Goal: Task Accomplishment & Management: Complete application form

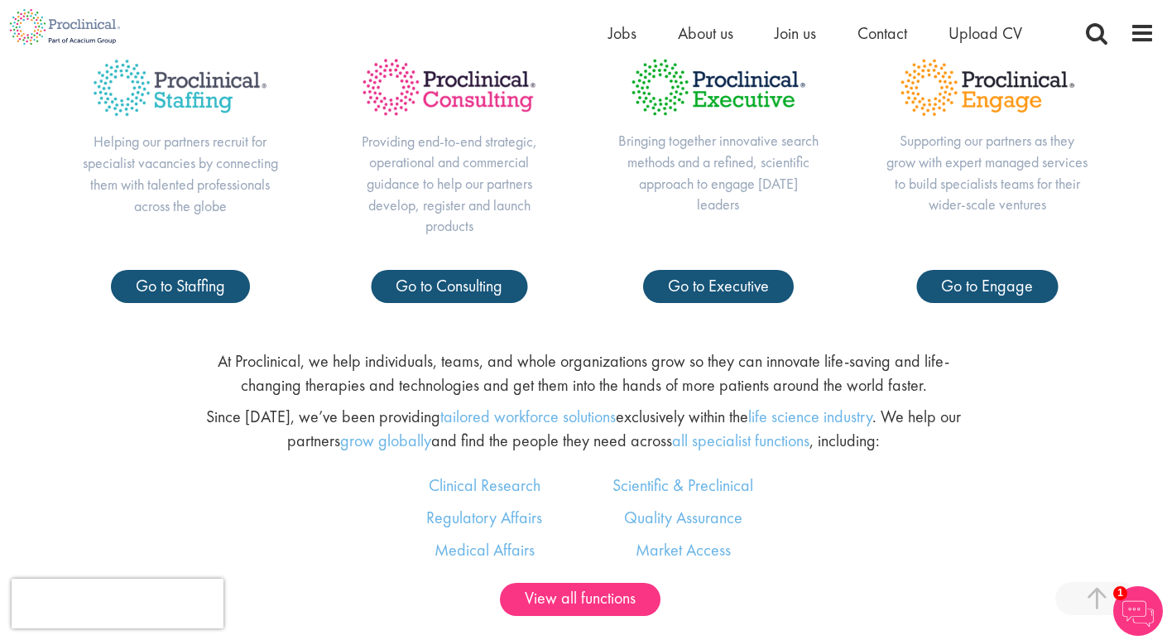
scroll to position [447, 0]
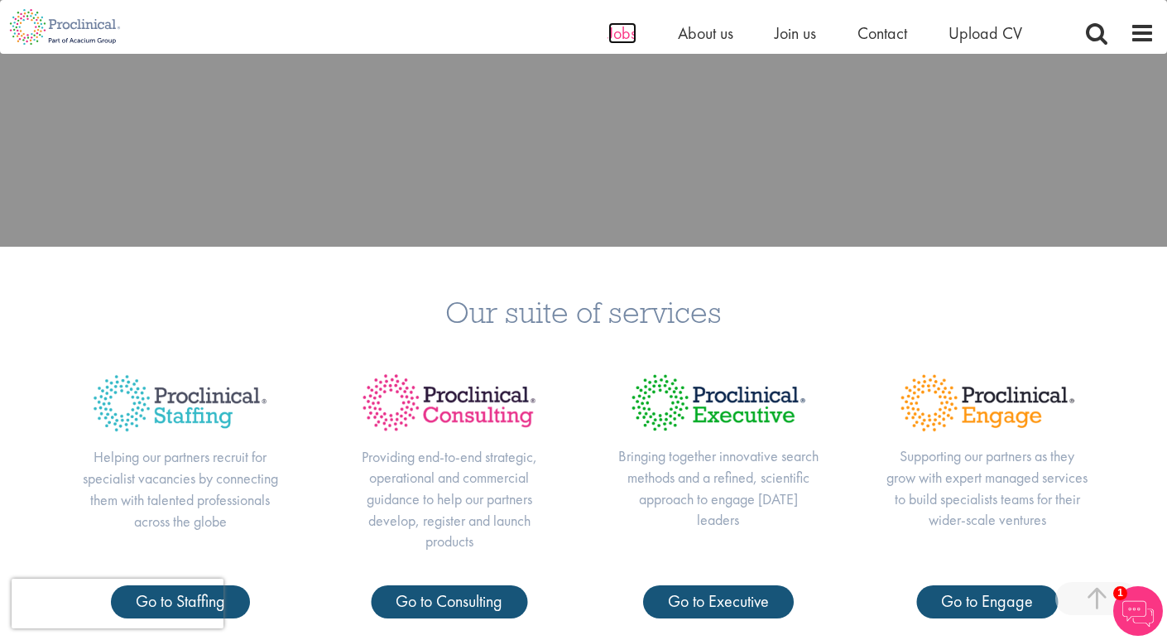
click at [625, 41] on span "Jobs" at bounding box center [622, 33] width 28 height 22
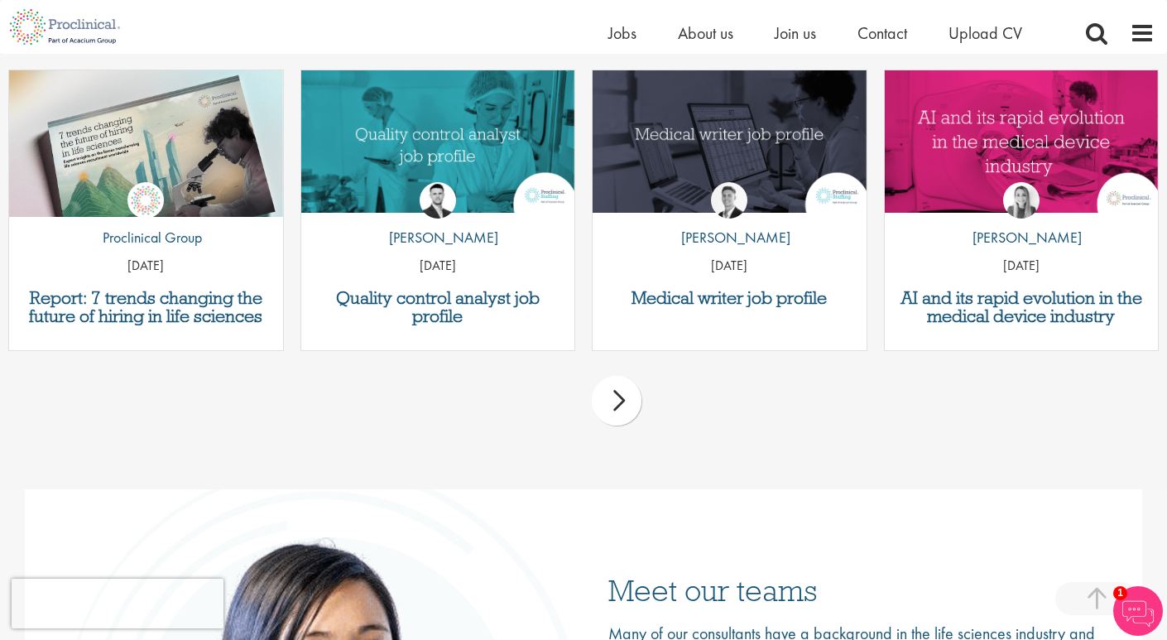
scroll to position [2117, 0]
click at [484, 325] on div "Quality control analyst job profile by Joshua Godden 14 Aug 25" at bounding box center [438, 209] width 276 height 281
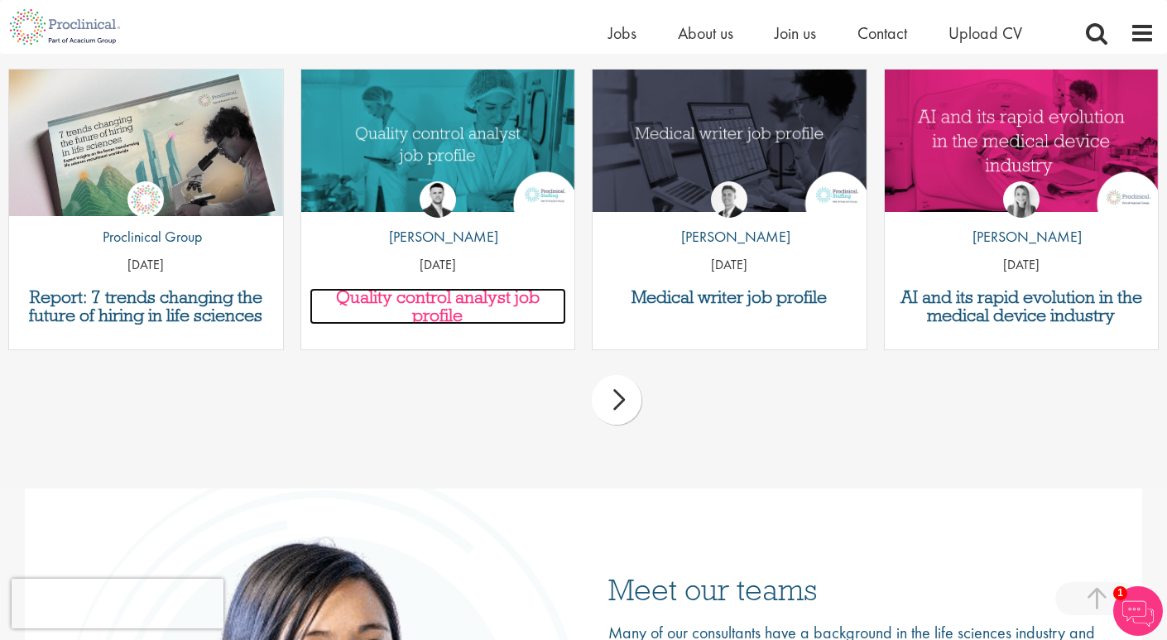
click at [485, 306] on h3 "Quality control analyst job profile" at bounding box center [438, 306] width 257 height 36
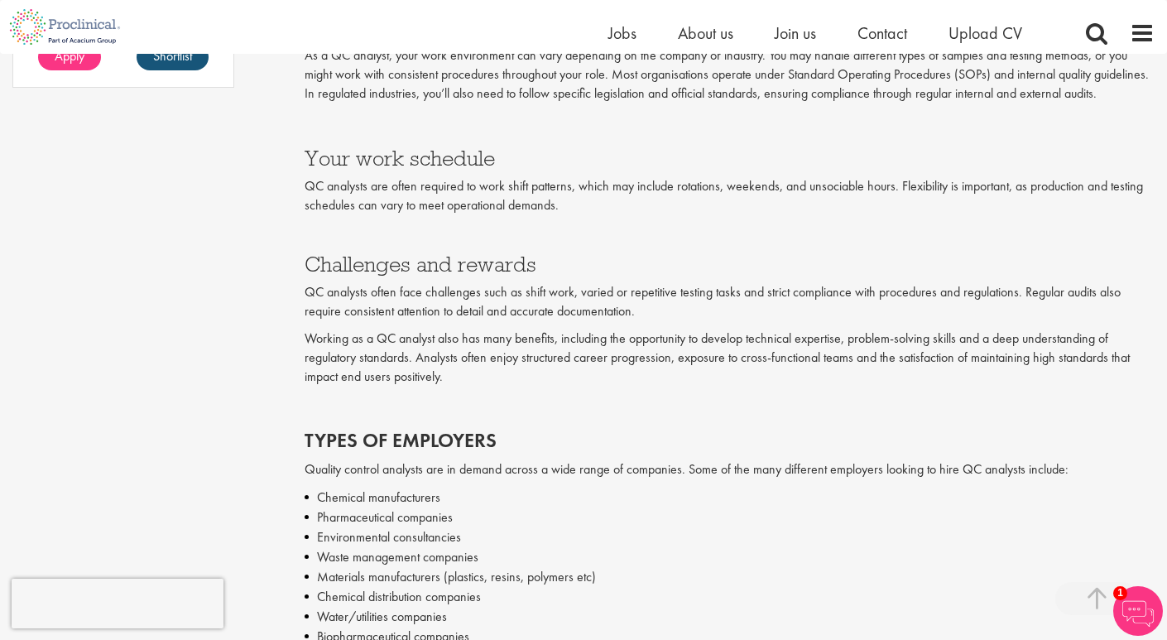
scroll to position [1750, 0]
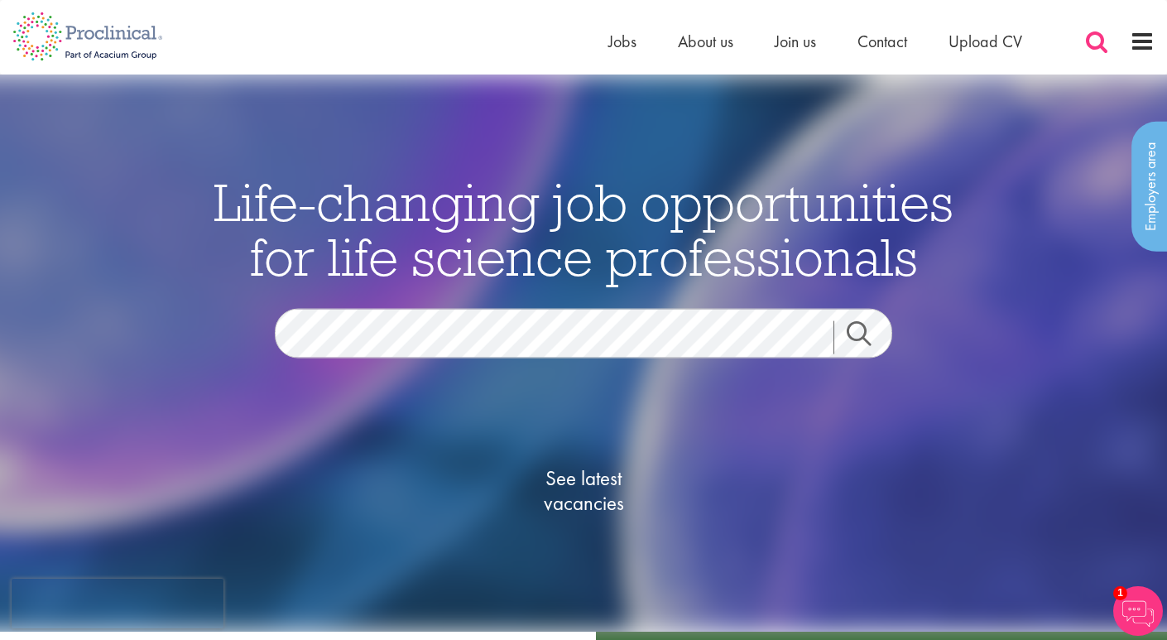
click at [1102, 36] on span at bounding box center [1096, 41] width 25 height 25
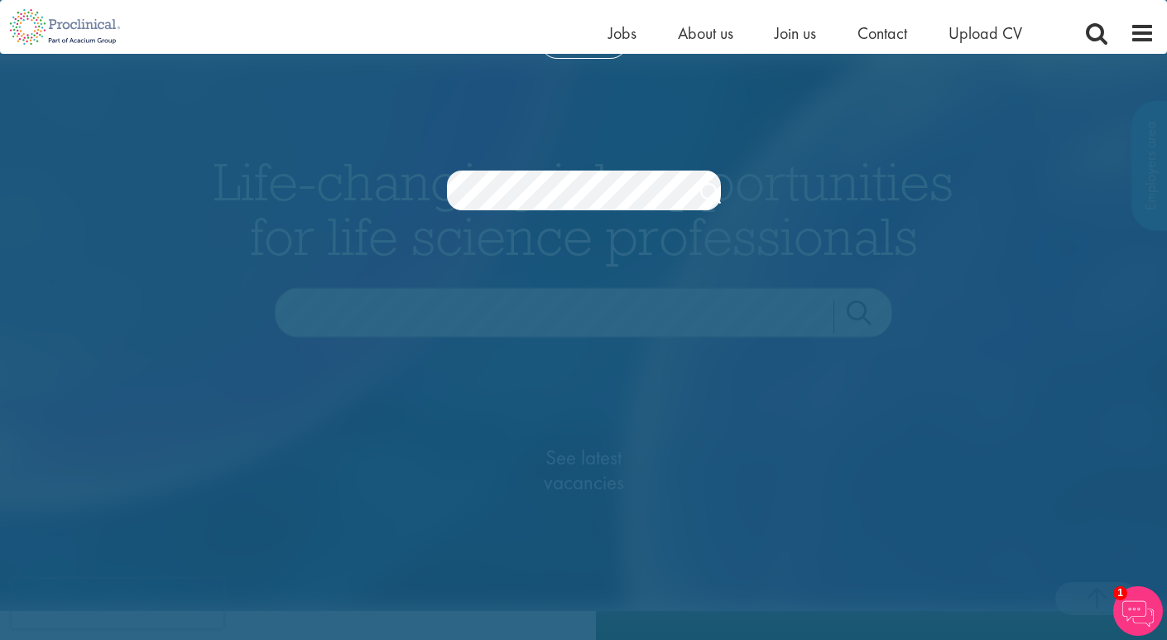
scroll to position [623, 0]
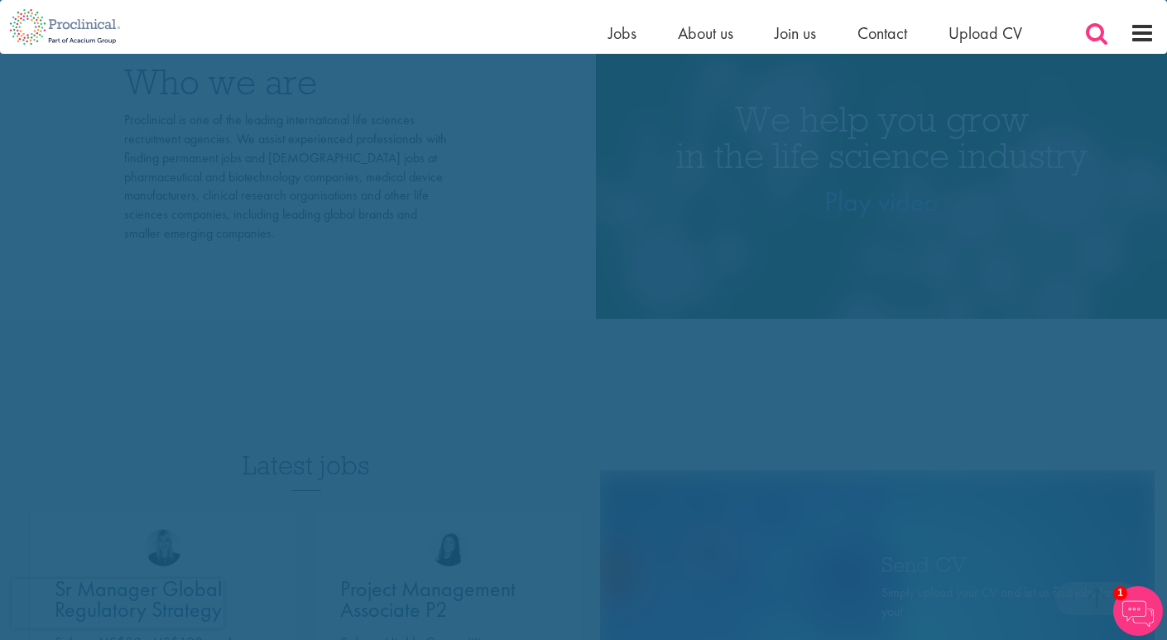
click at [1089, 36] on span at bounding box center [1096, 33] width 25 height 25
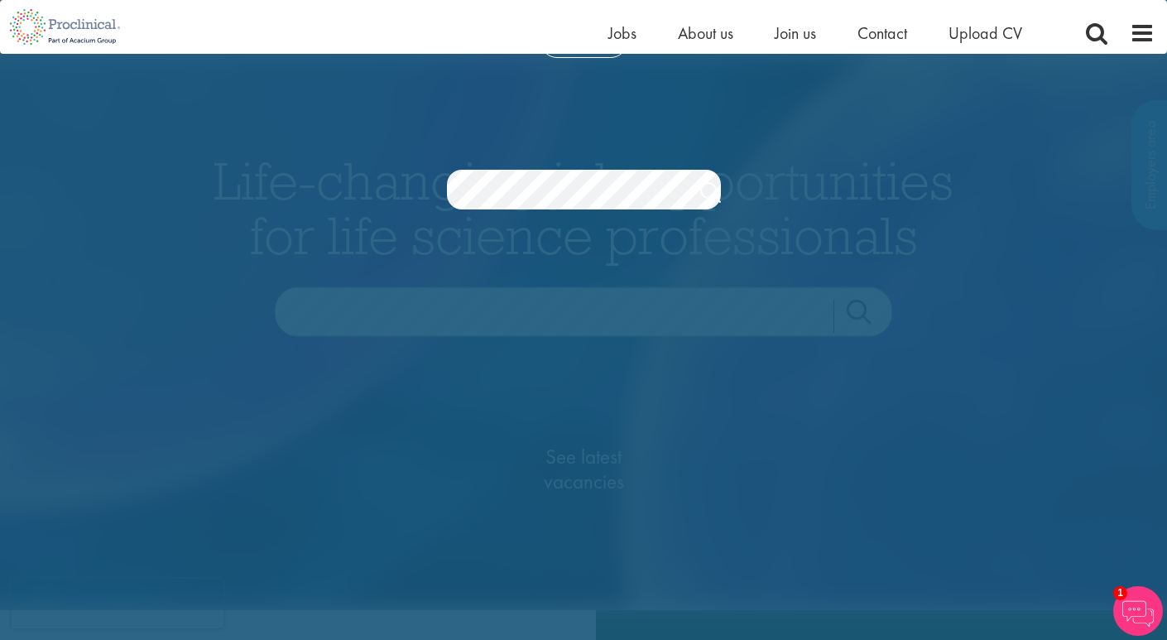
scroll to position [0, 0]
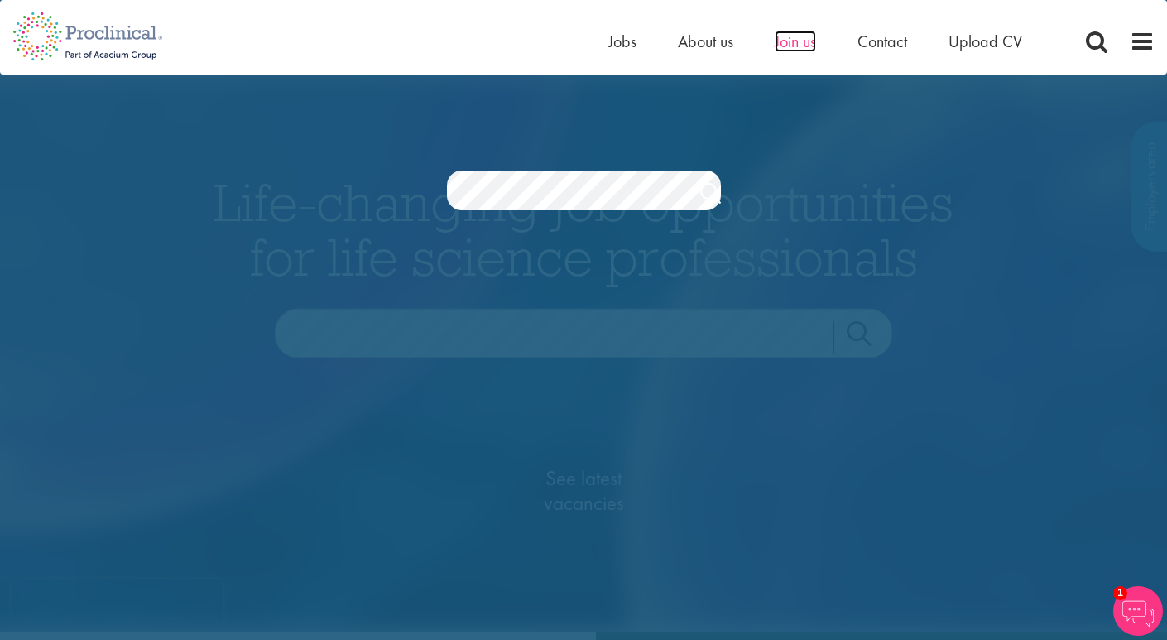
click at [811, 37] on span "Join us" at bounding box center [795, 42] width 41 height 22
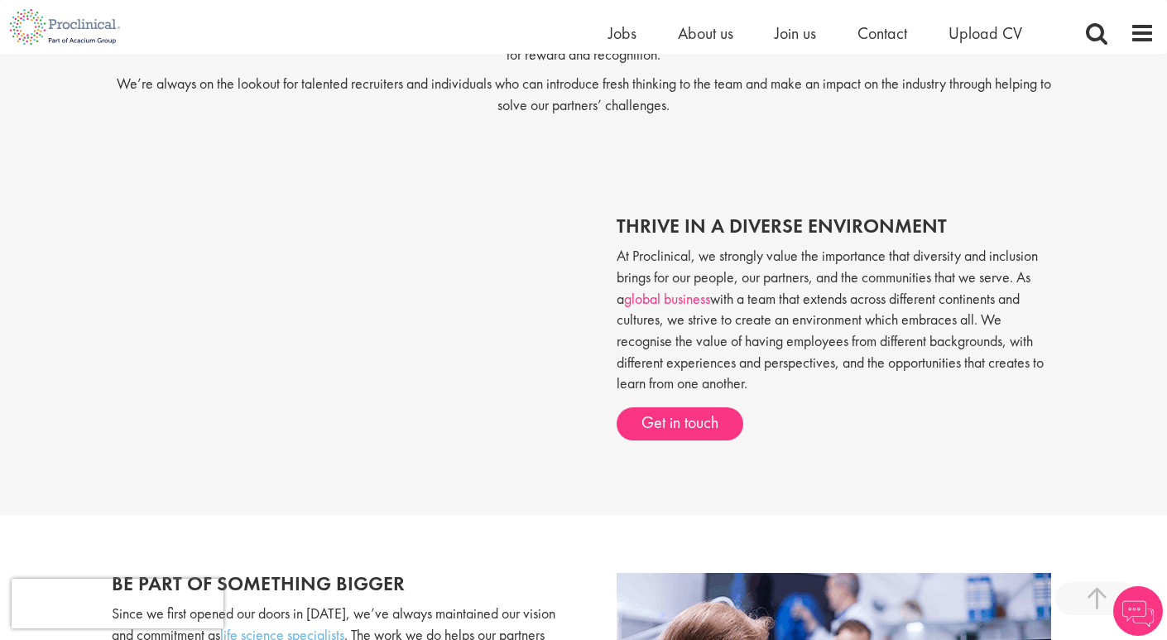
scroll to position [504, 0]
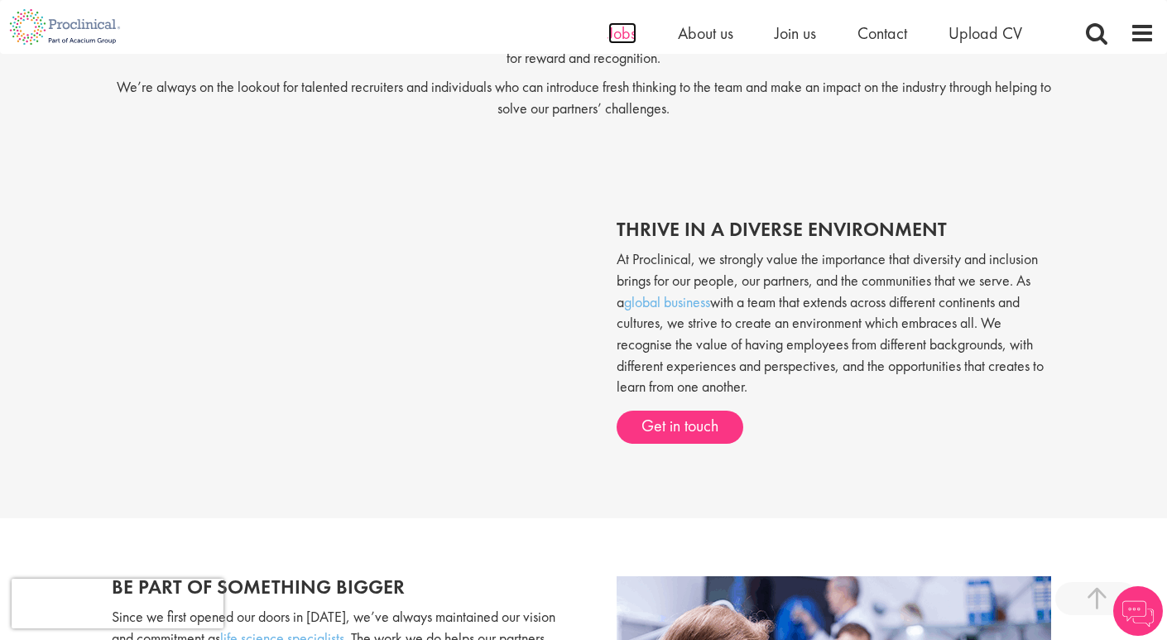
click at [629, 37] on span "Jobs" at bounding box center [622, 33] width 28 height 22
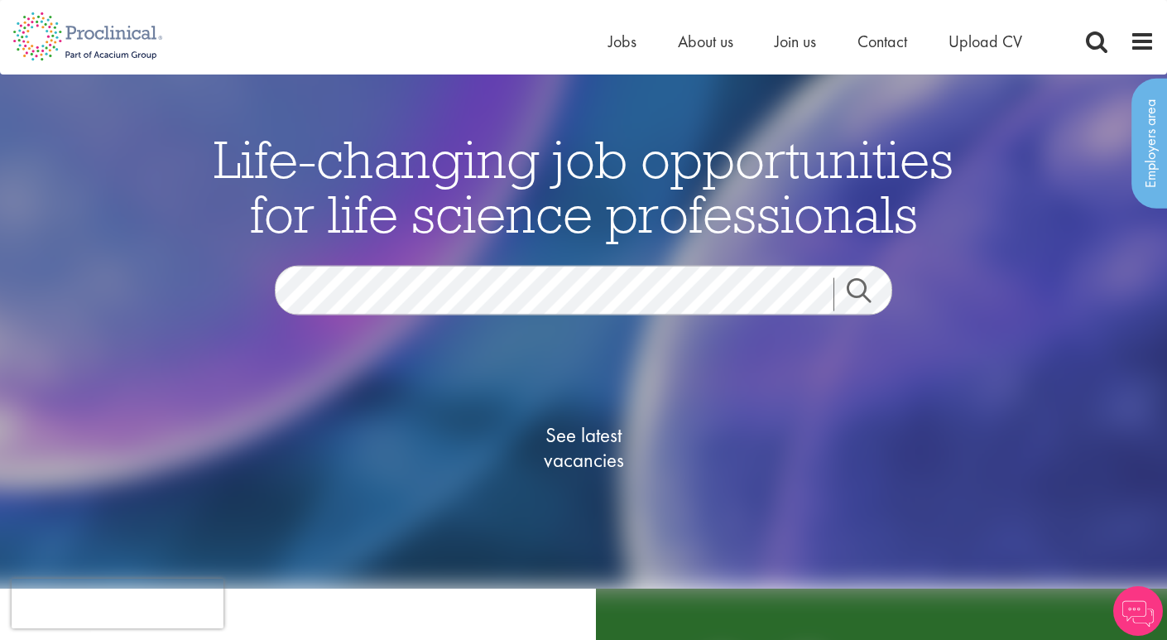
scroll to position [50, 0]
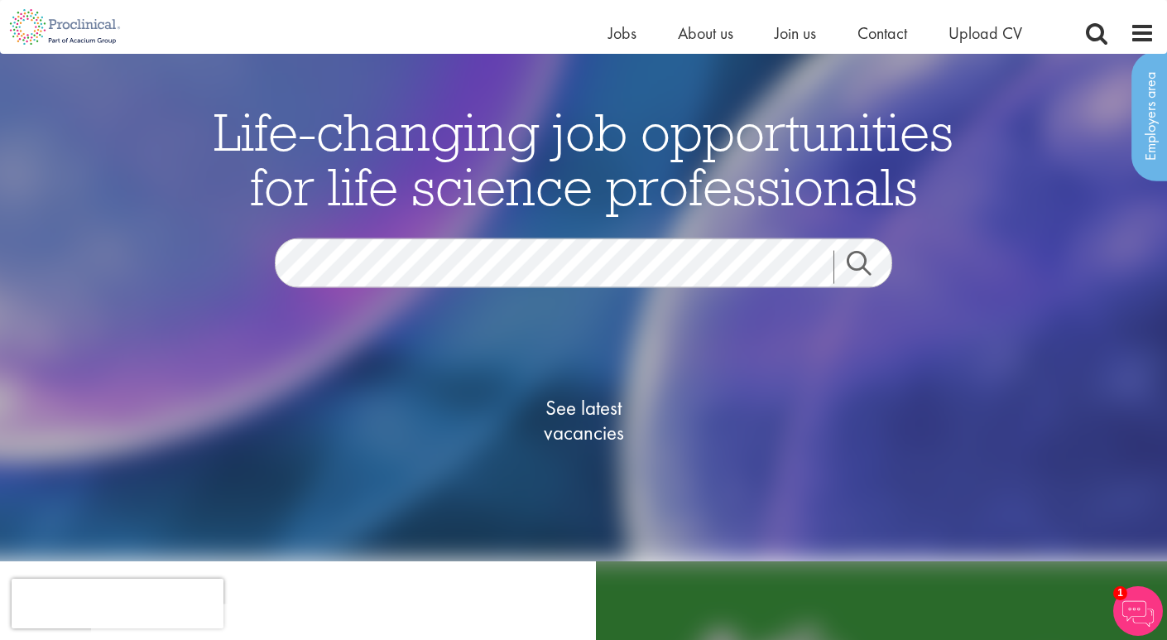
click at [854, 266] on link "Search" at bounding box center [868, 267] width 71 height 33
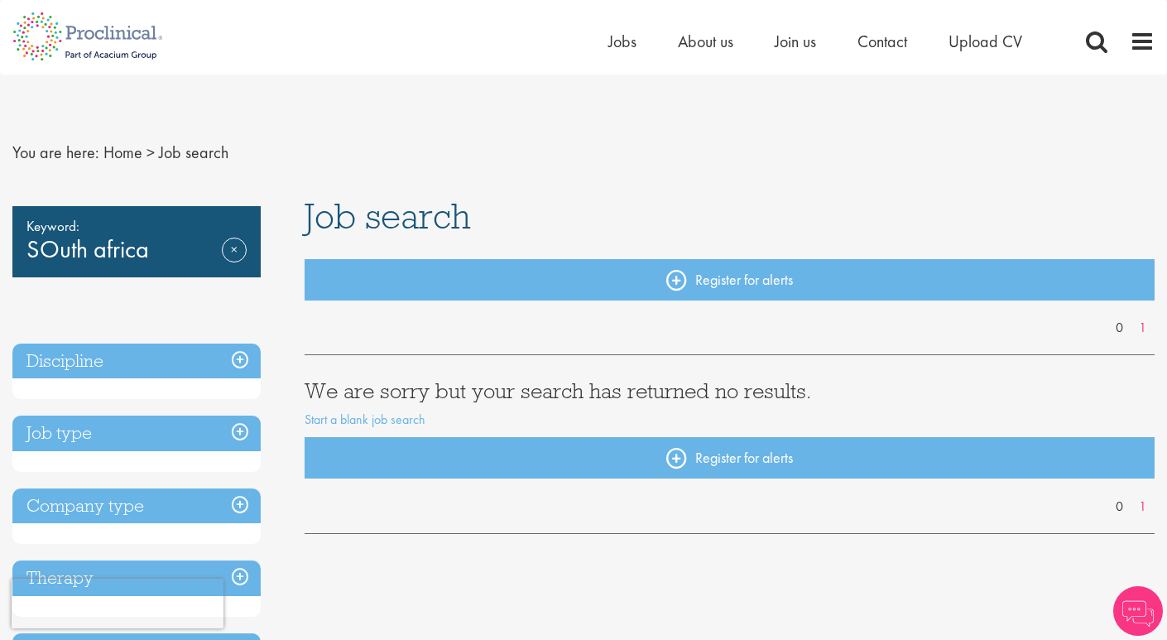
click at [581, 43] on div "Home Jobs About us Join us Contact Upload CV" at bounding box center [577, 31] width 1155 height 62
click at [616, 42] on span "Jobs" at bounding box center [622, 42] width 28 height 22
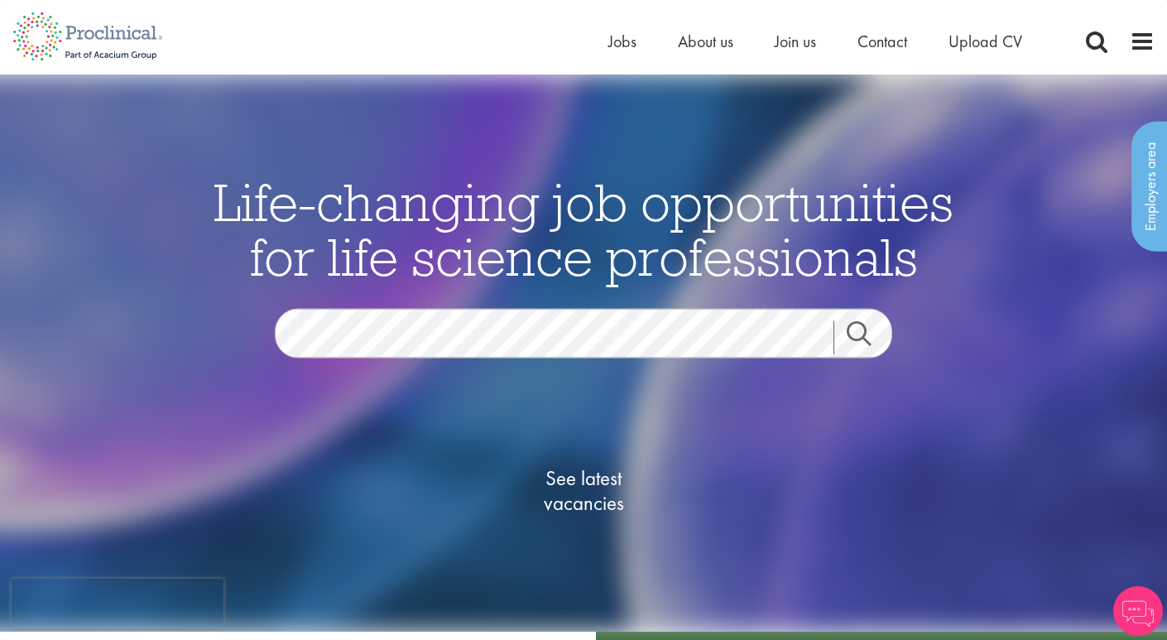
click at [419, 360] on div "See latest vacancies" at bounding box center [583, 472] width 803 height 229
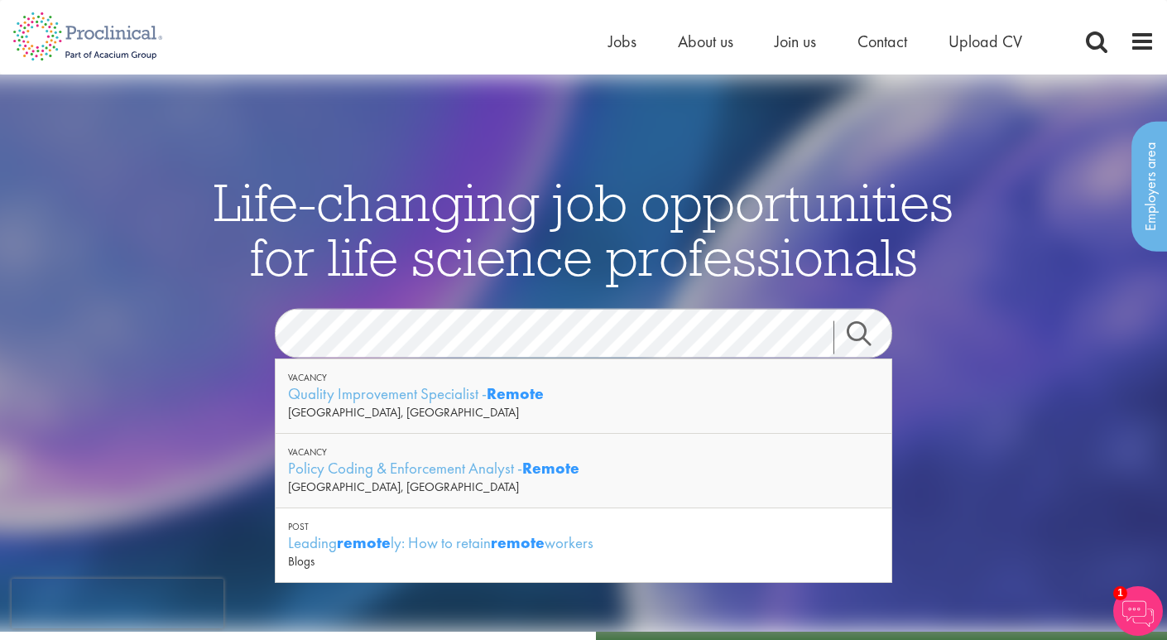
click at [853, 340] on link "Search" at bounding box center [868, 337] width 71 height 33
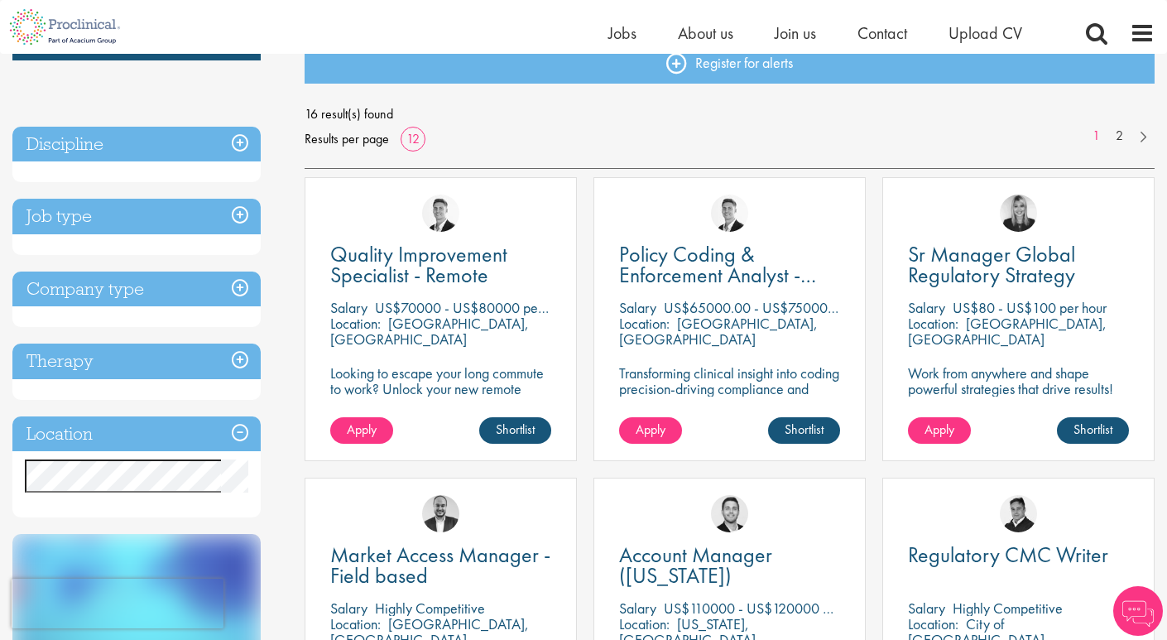
scroll to position [199, 0]
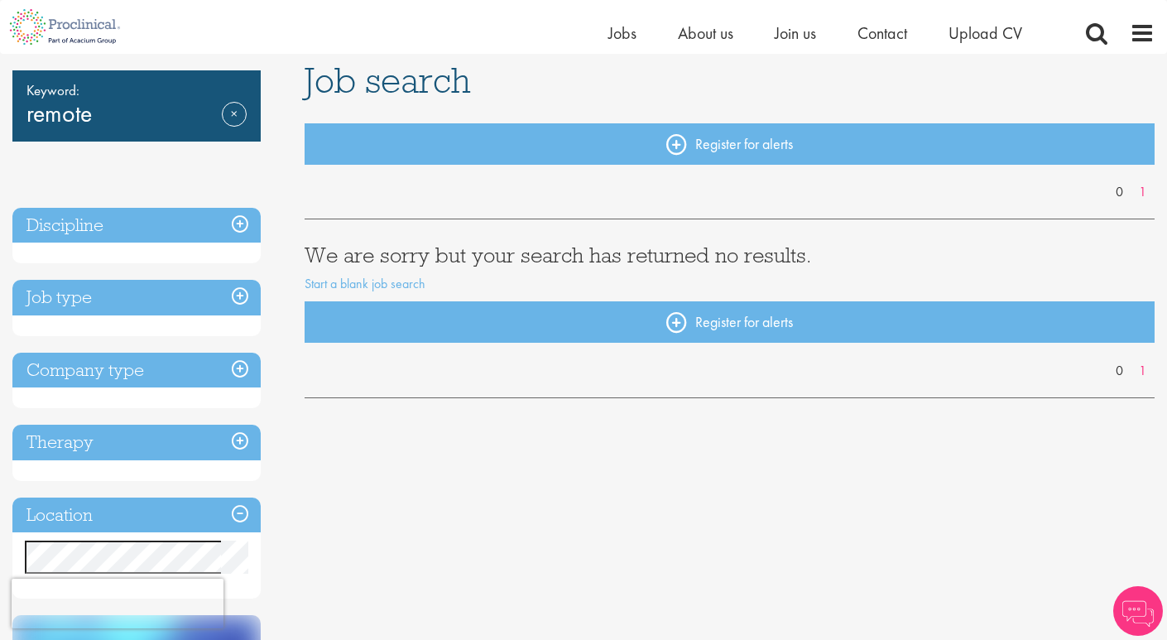
scroll to position [118, 0]
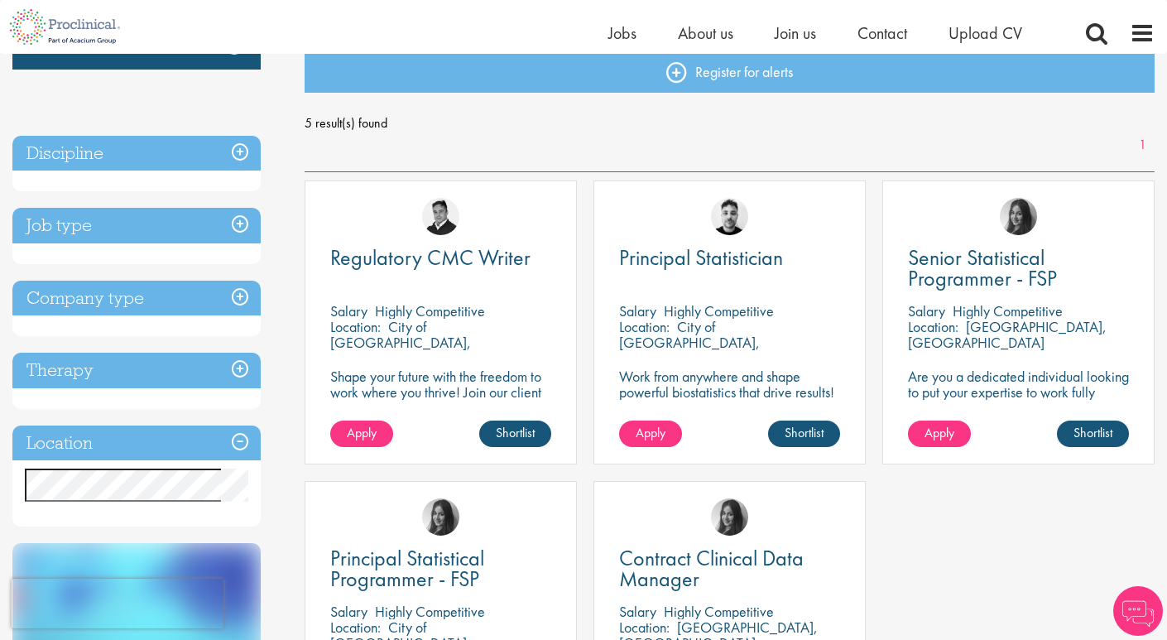
scroll to position [248, 0]
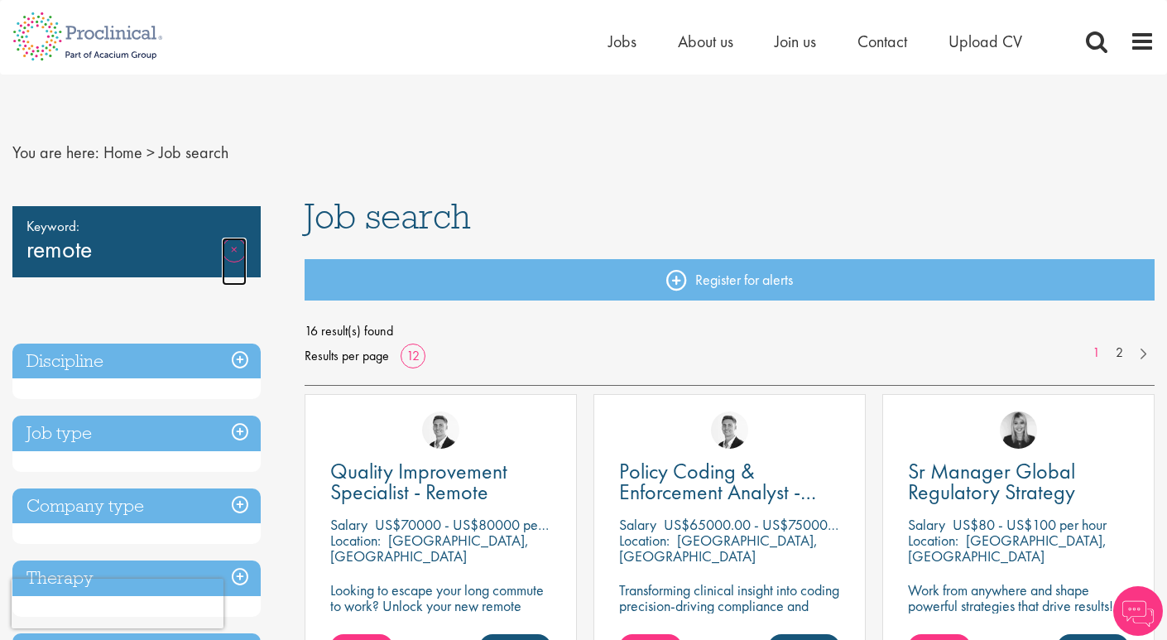
click at [237, 248] on link "Remove" at bounding box center [234, 262] width 25 height 48
click at [233, 240] on link "Remove" at bounding box center [234, 262] width 25 height 48
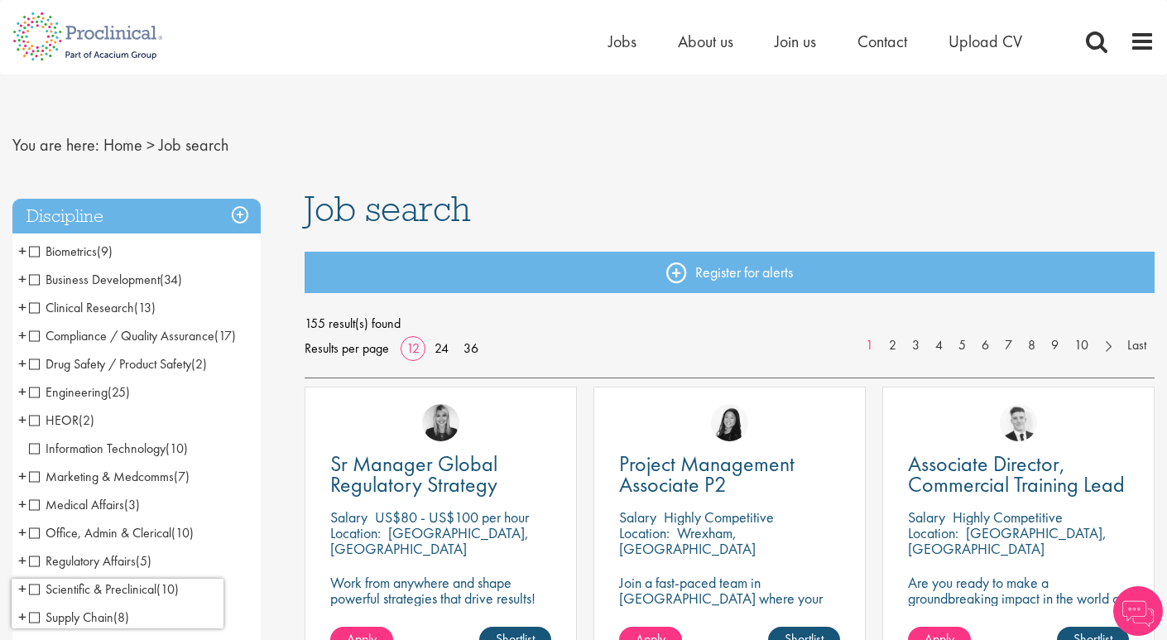
scroll to position [10, 0]
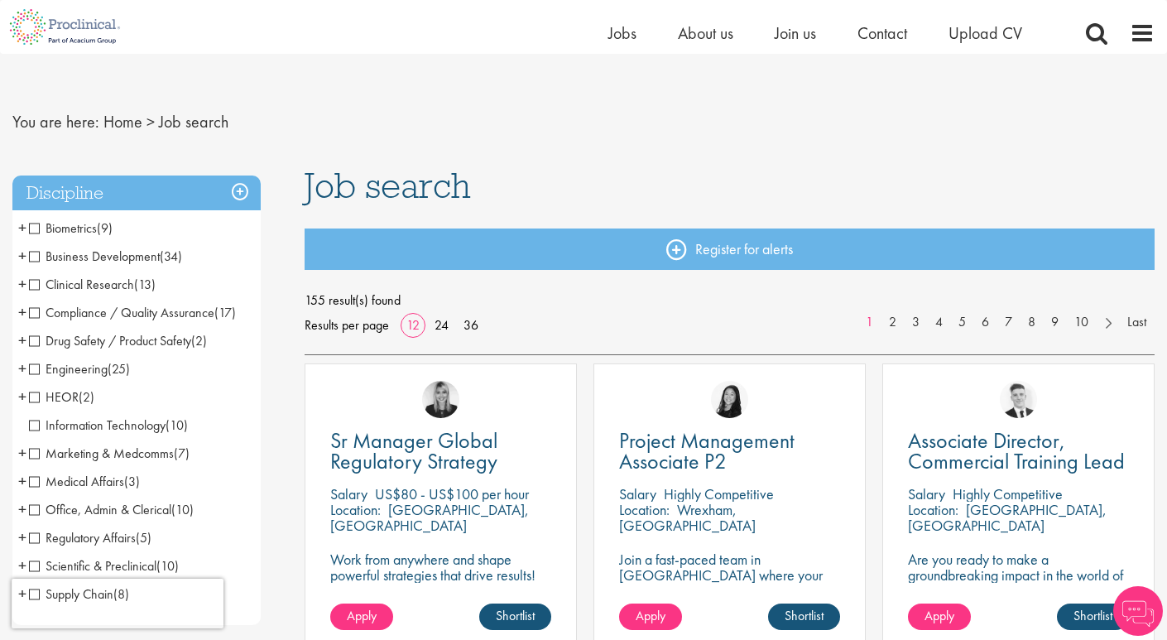
click at [242, 196] on h3 "Discipline" at bounding box center [136, 193] width 248 height 36
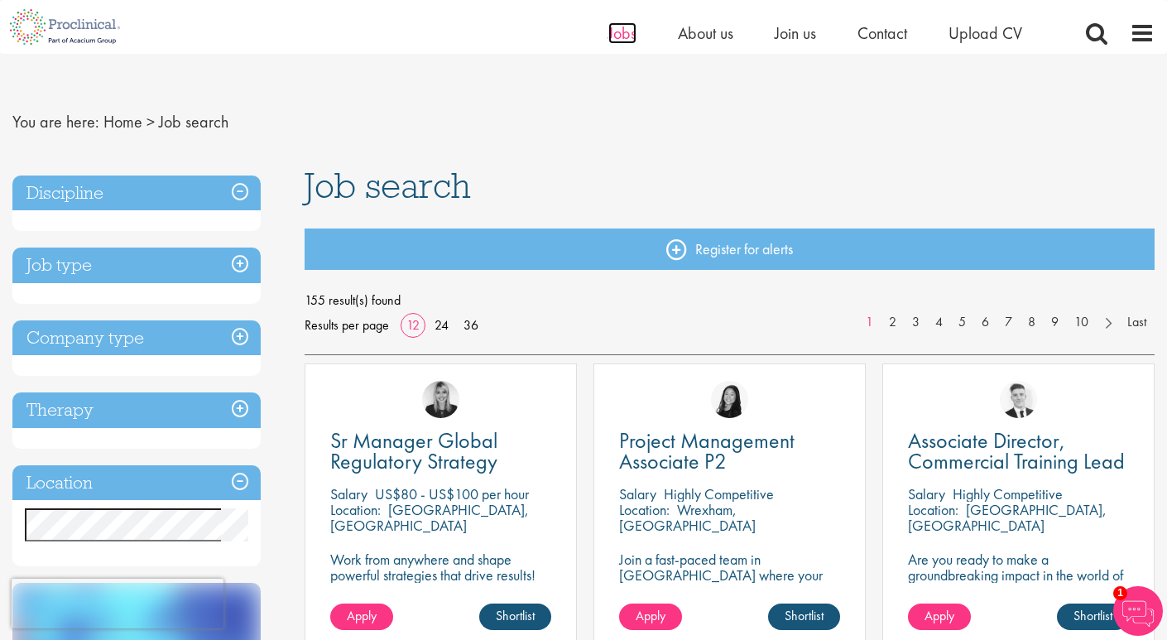
click at [619, 32] on span "Jobs" at bounding box center [622, 33] width 28 height 22
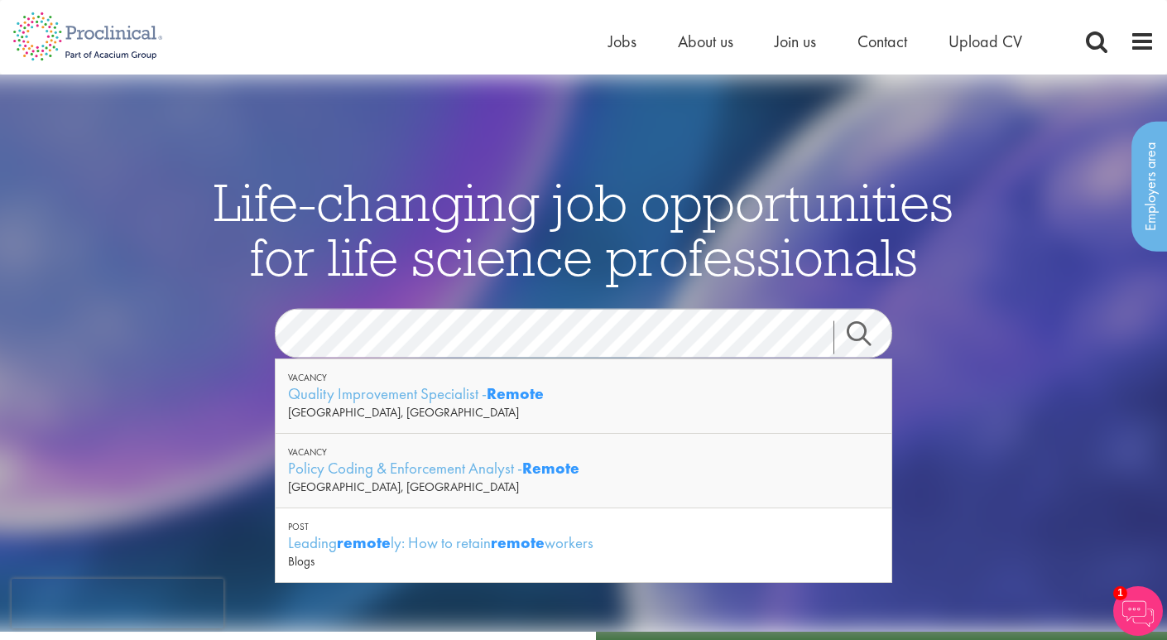
click at [859, 334] on link "Search" at bounding box center [868, 337] width 71 height 33
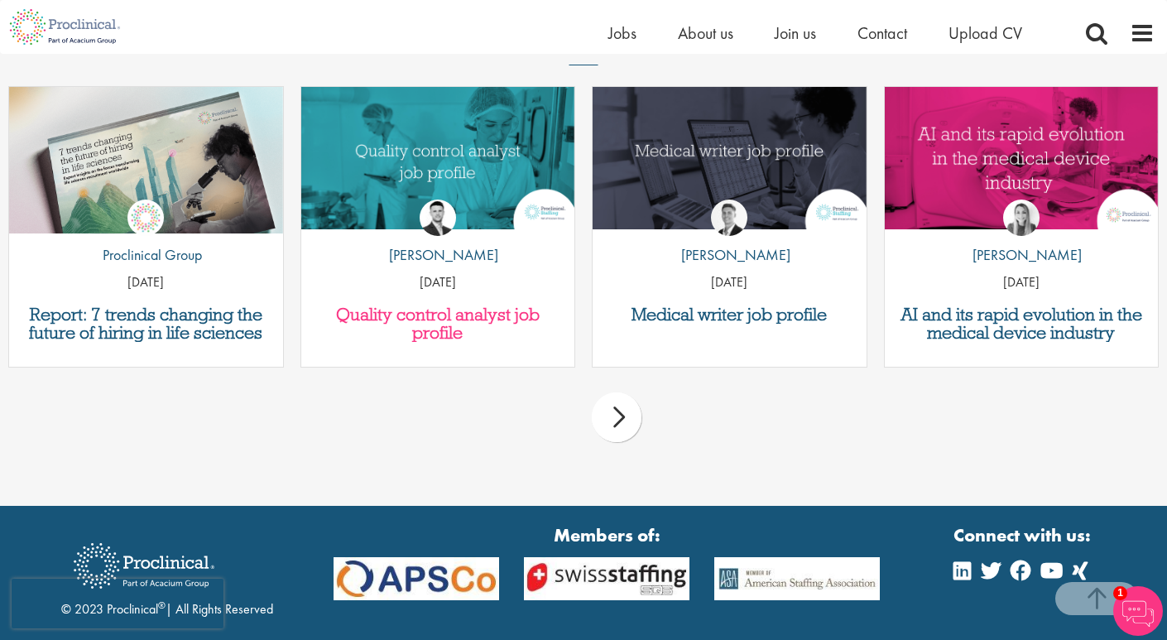
scroll to position [1727, 0]
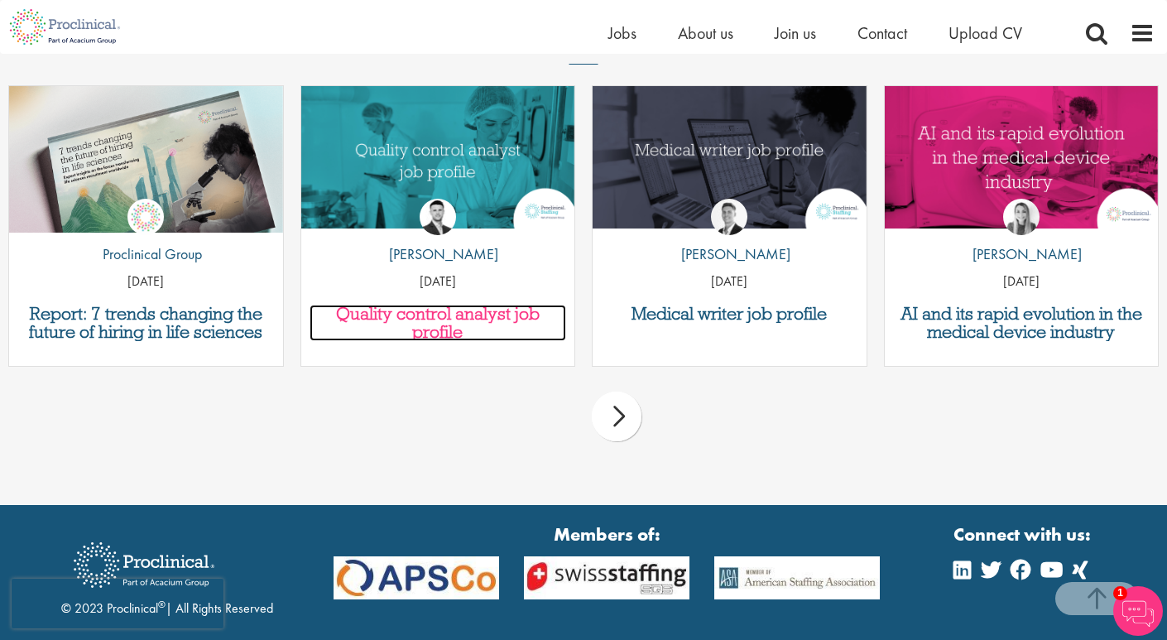
click at [478, 320] on h3 "Quality control analyst job profile" at bounding box center [438, 323] width 257 height 36
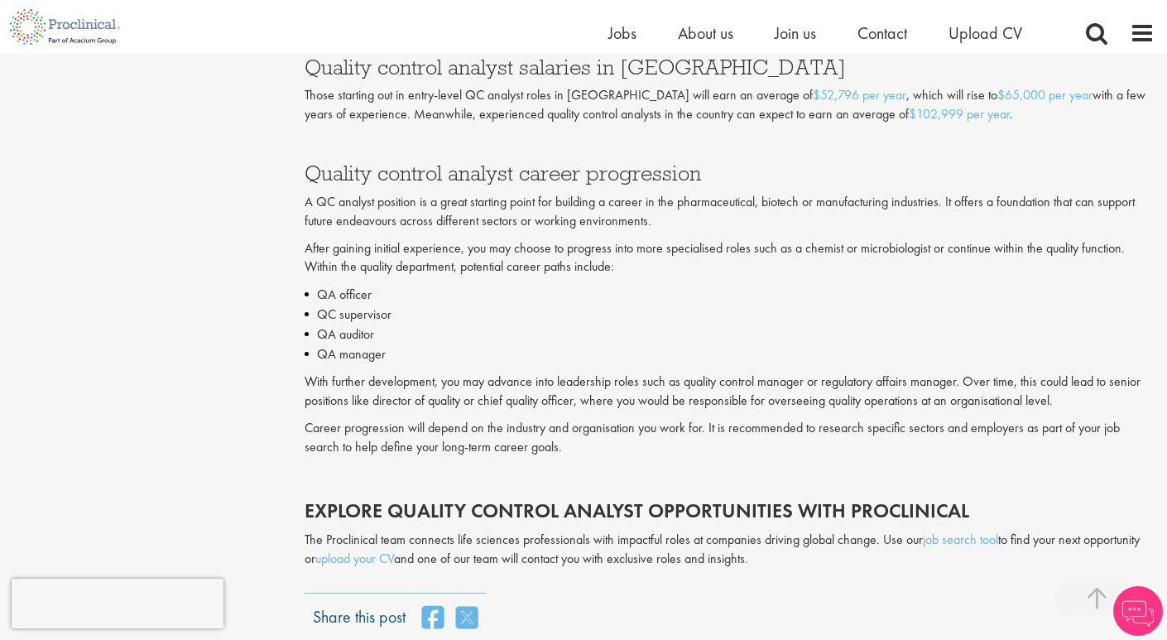
scroll to position [3425, 0]
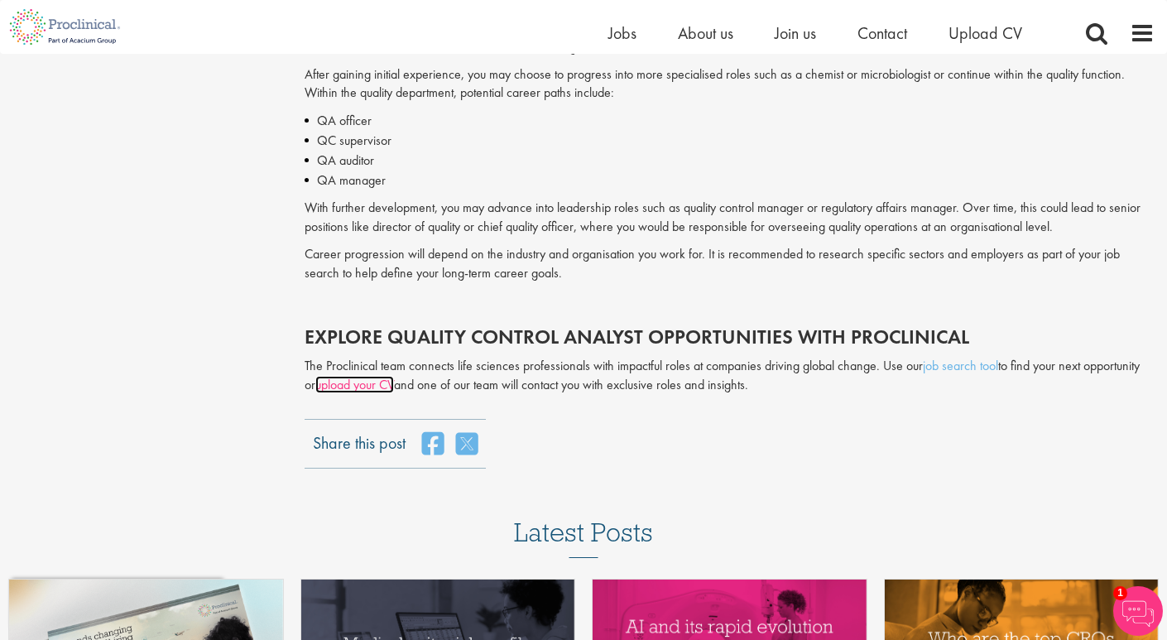
click at [376, 388] on link "upload your CV" at bounding box center [354, 384] width 79 height 17
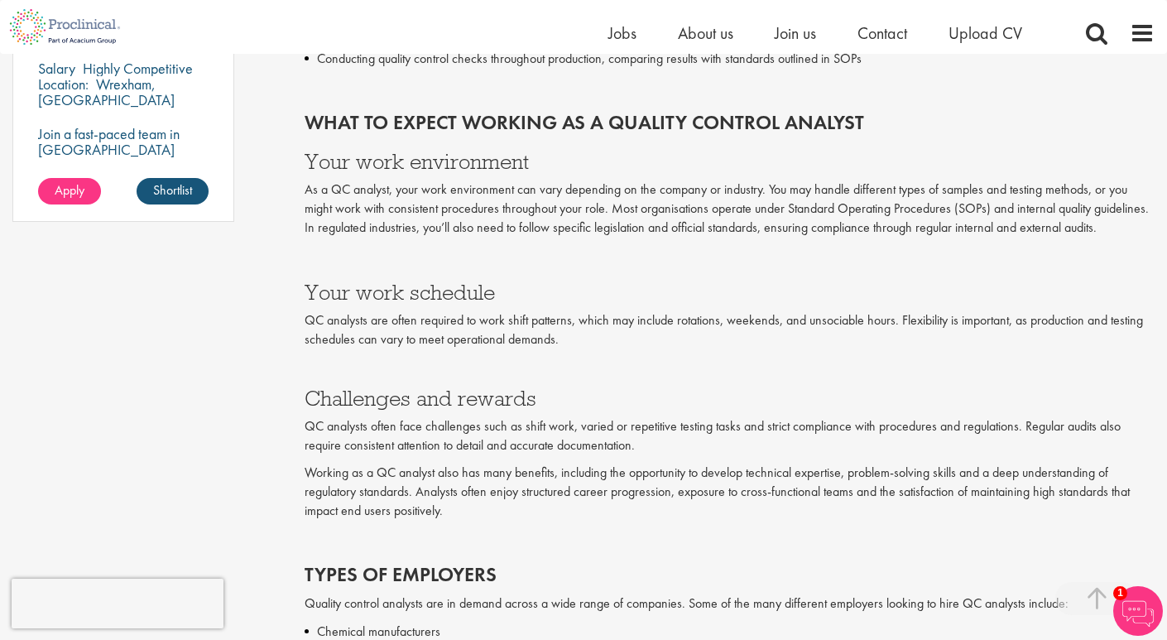
scroll to position [1025, 0]
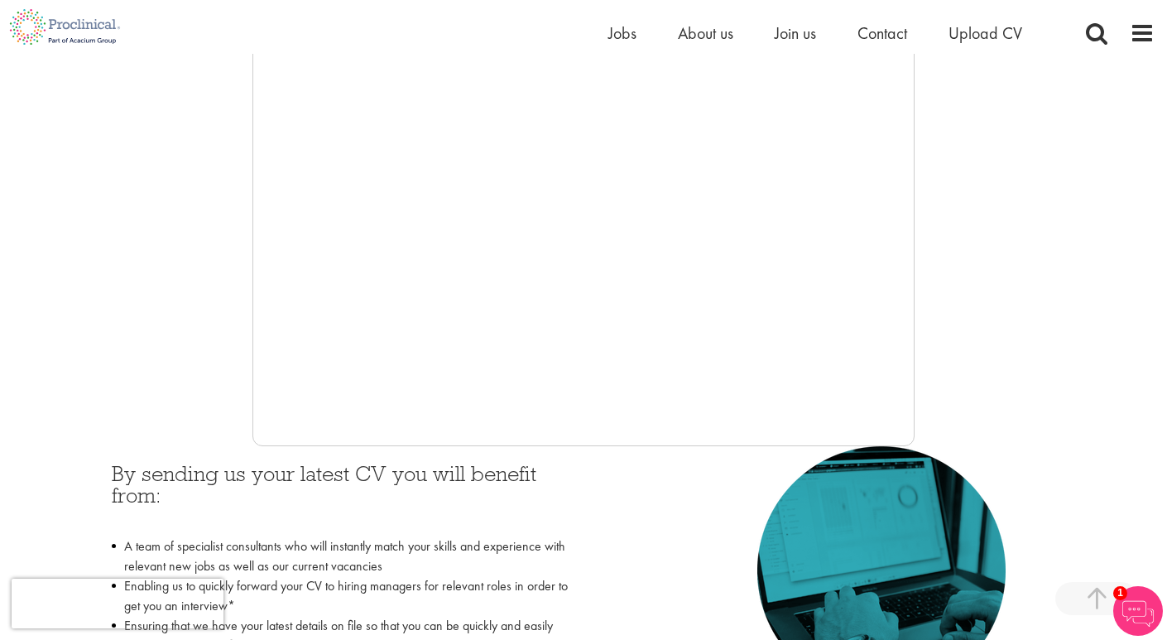
scroll to position [406, 0]
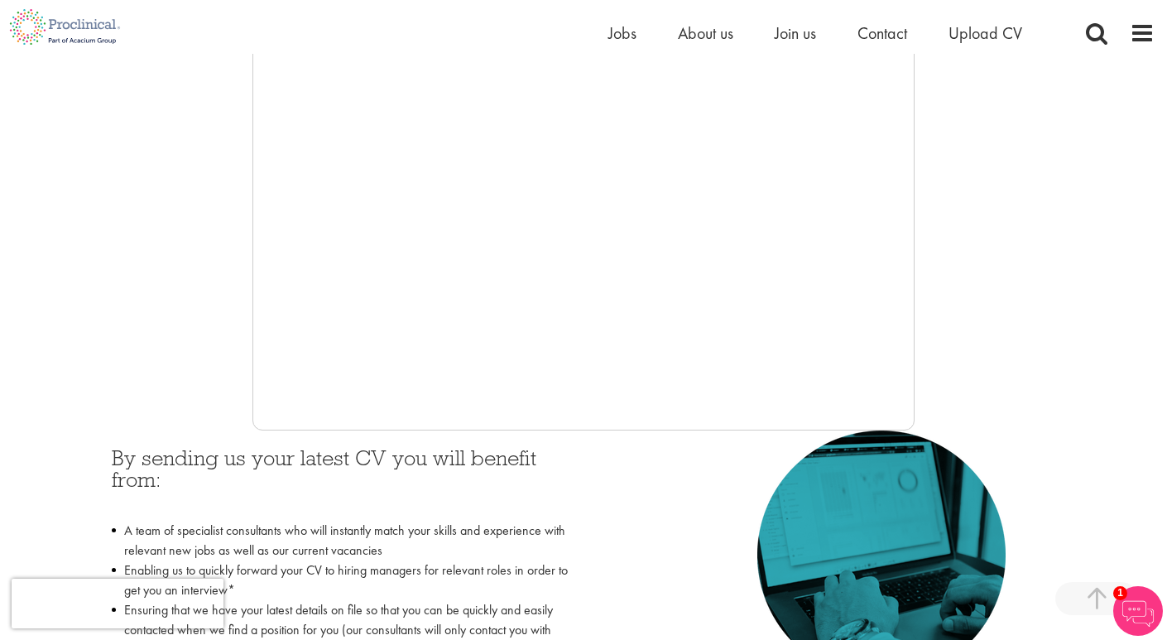
click at [1029, 251] on div at bounding box center [583, 182] width 1142 height 497
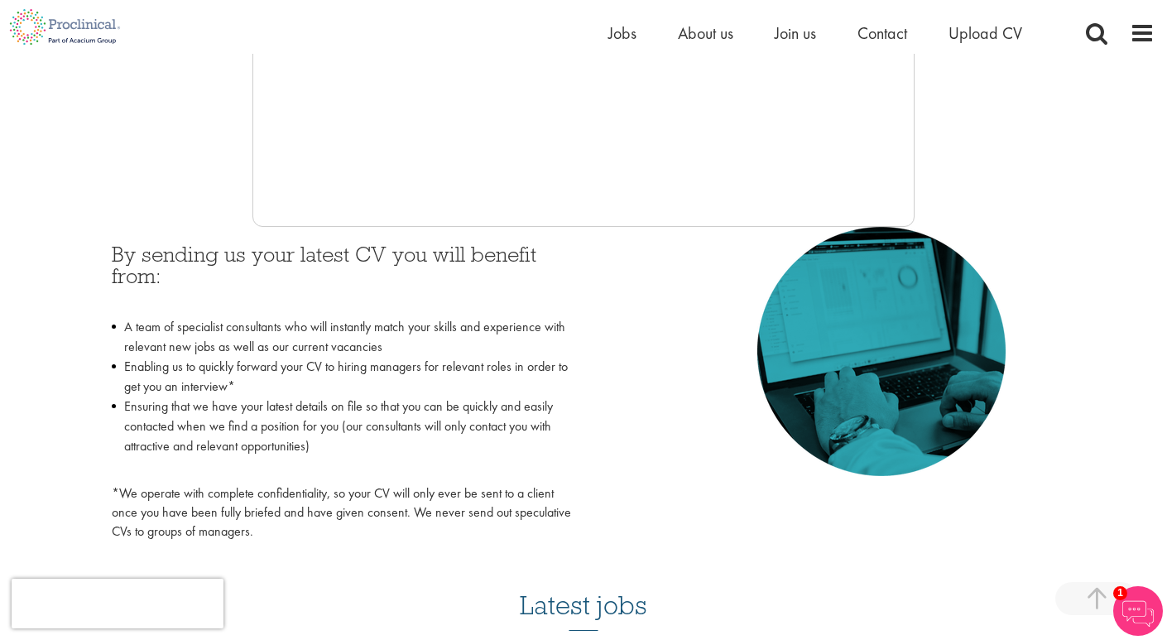
scroll to position [545, 0]
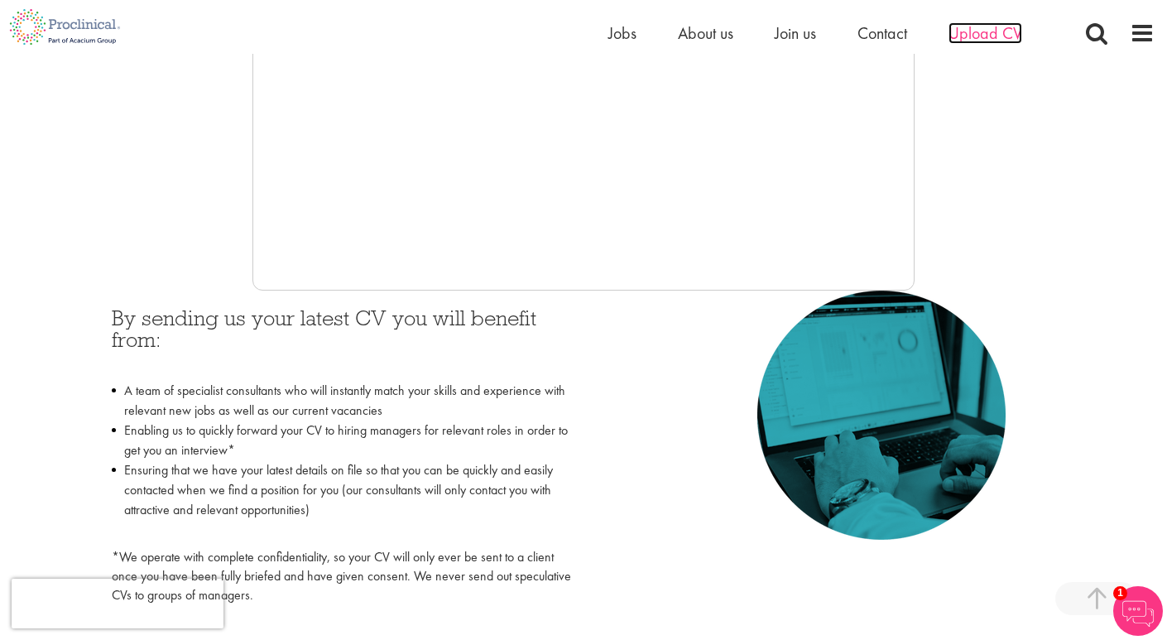
click at [994, 31] on span "Upload CV" at bounding box center [985, 33] width 74 height 22
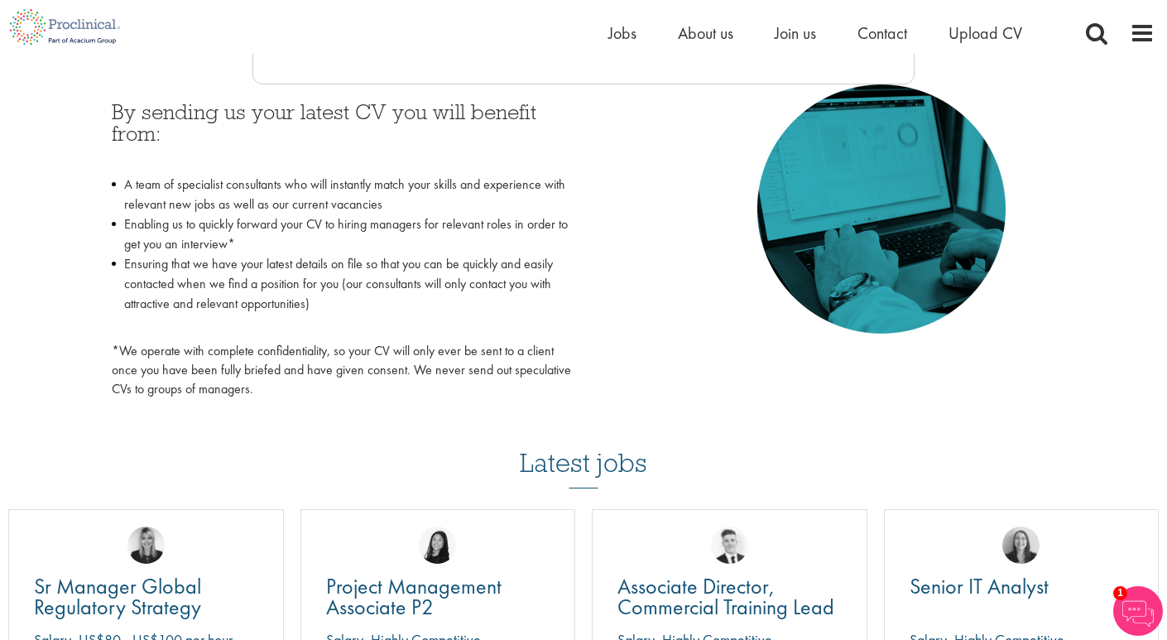
scroll to position [419, 0]
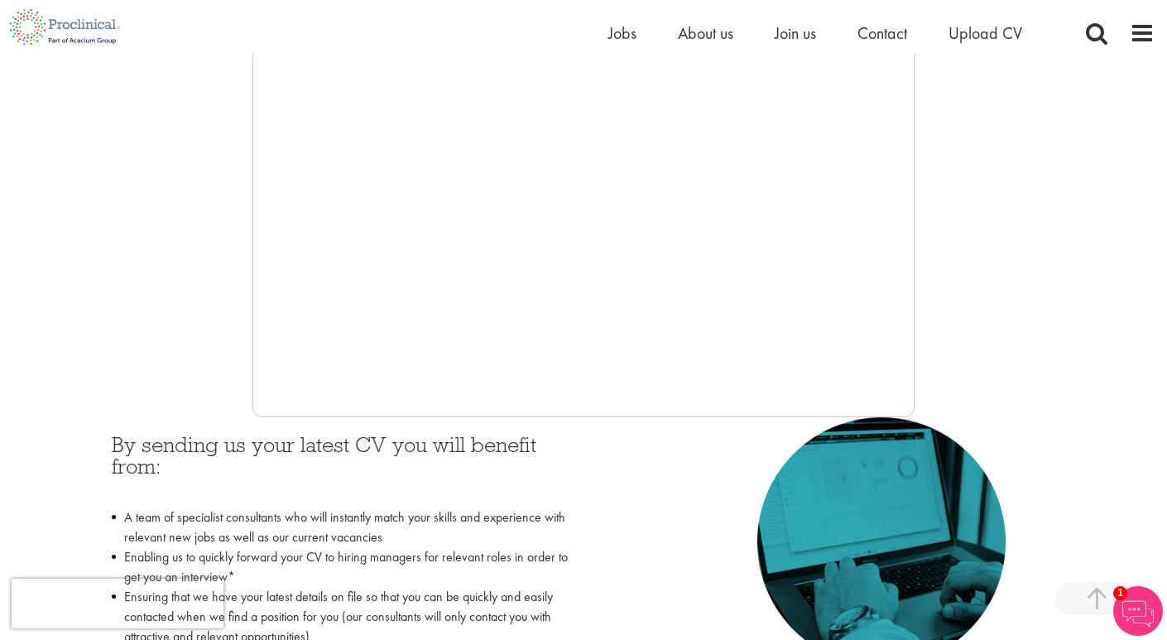
click at [1042, 343] on div at bounding box center [583, 169] width 1142 height 497
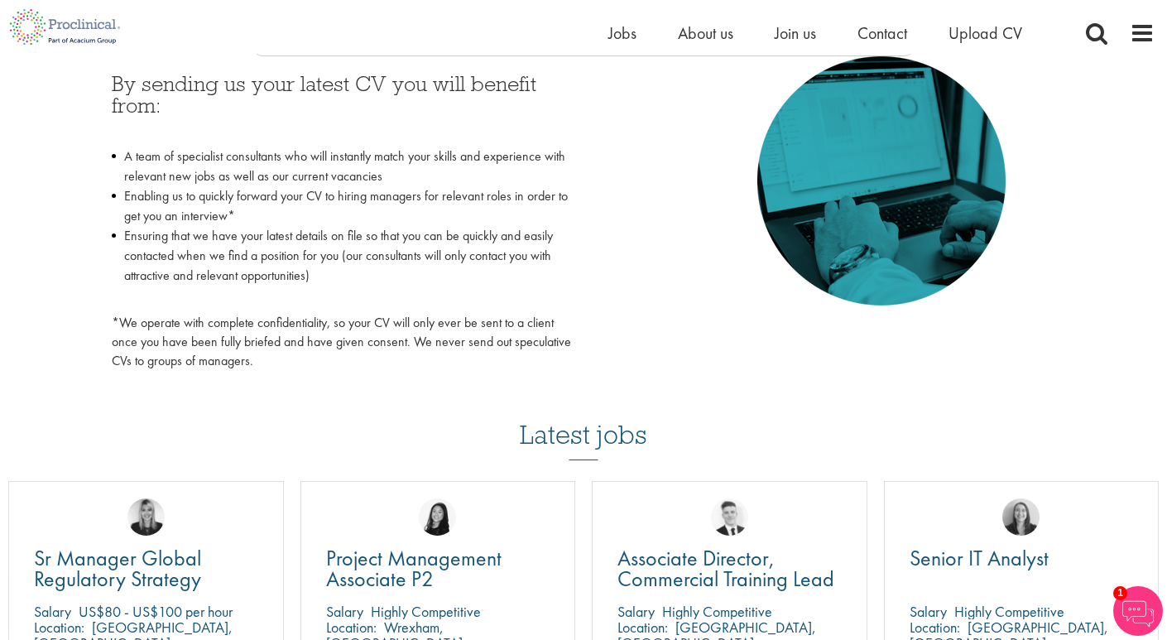
scroll to position [421, 0]
